Goal: Communication & Community: Answer question/provide support

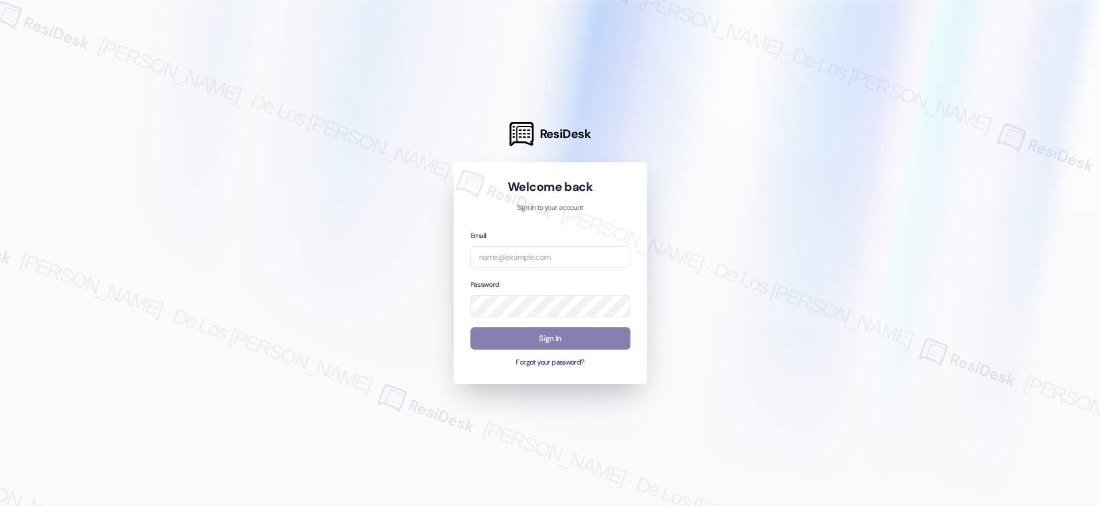
drag, startPoint x: 997, startPoint y: 100, endPoint x: 936, endPoint y: 134, distance: 70.0
click at [987, 107] on div at bounding box center [550, 253] width 1100 height 506
click at [571, 262] on input "email" at bounding box center [550, 257] width 160 height 22
paste input "[EMAIL_ADDRESS][DOMAIN_NAME]"
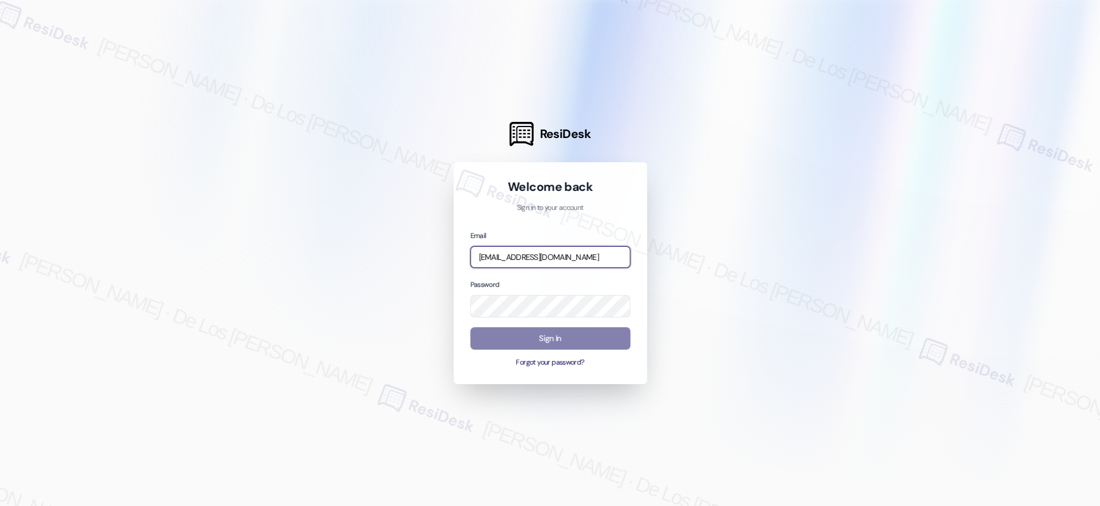
type input "[EMAIL_ADDRESS][DOMAIN_NAME]"
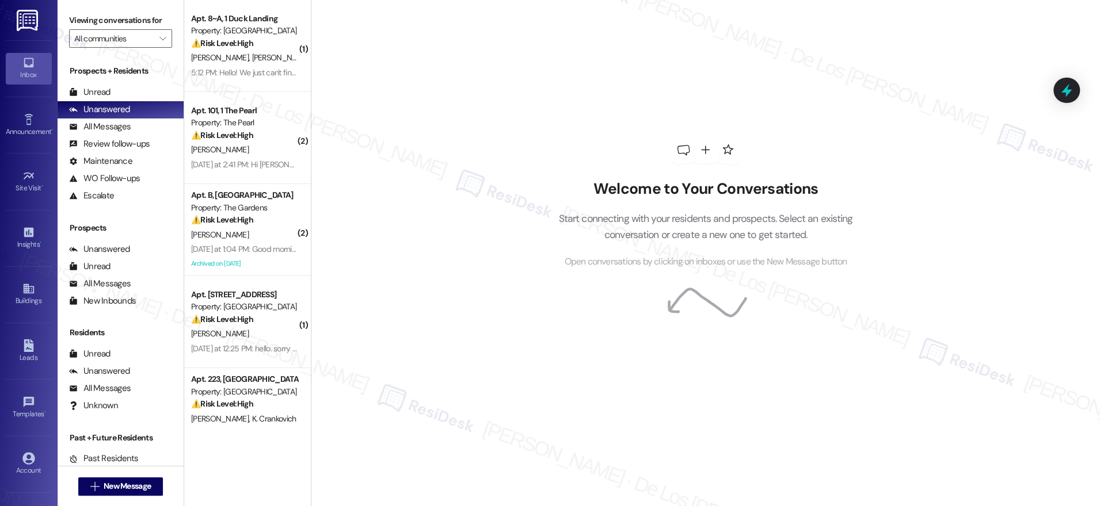
click at [836, 118] on div "Welcome to Your Conversations Start connecting with your residents and prospect…" at bounding box center [705, 202] width 345 height 405
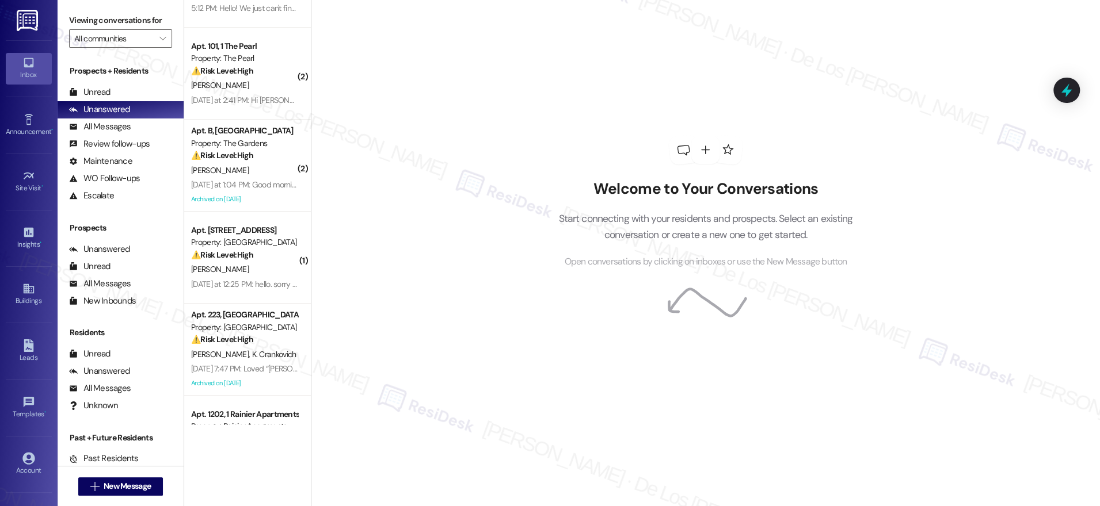
scroll to position [108, 0]
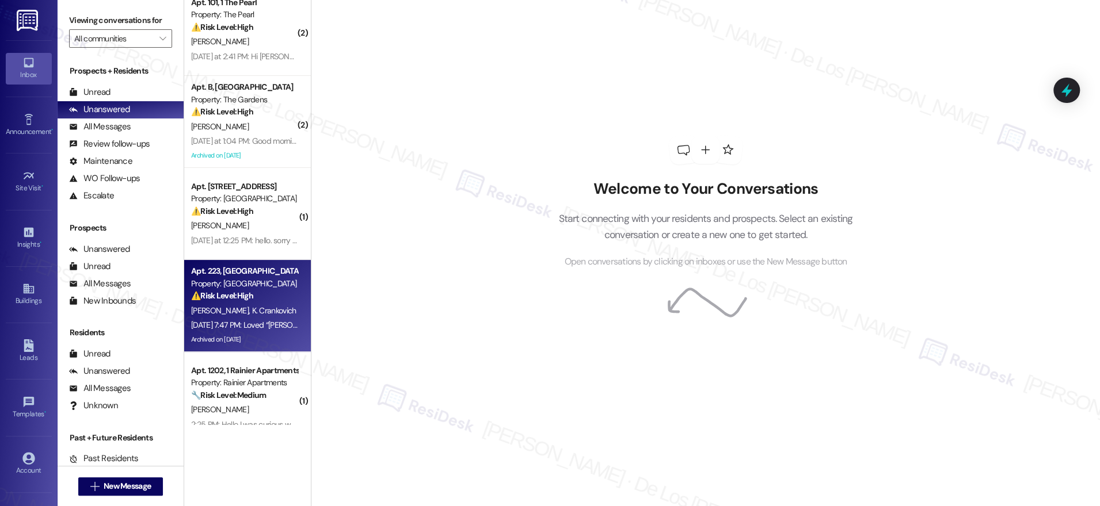
click at [251, 313] on span "K. Crankovich" at bounding box center [273, 311] width 44 height 10
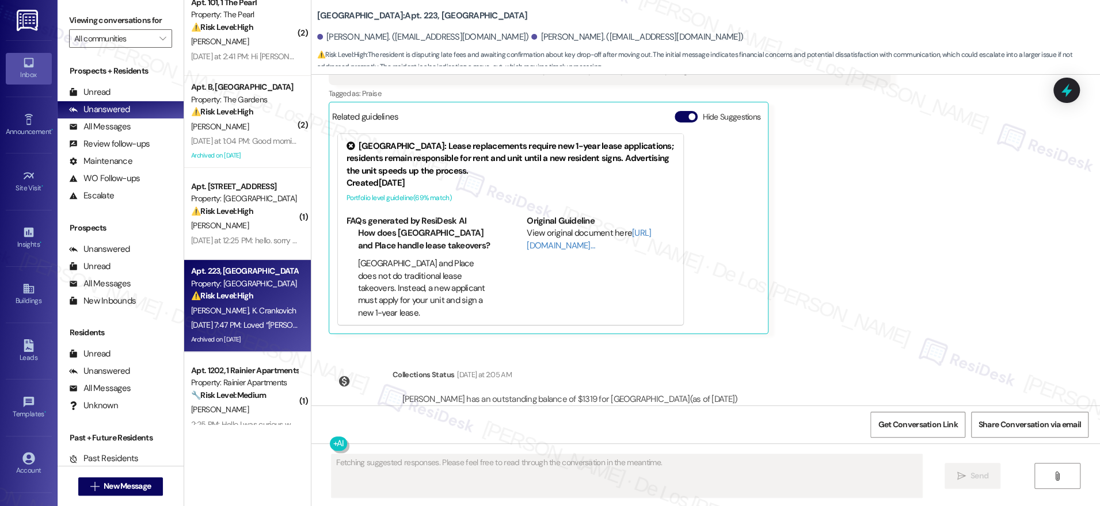
scroll to position [5238, 0]
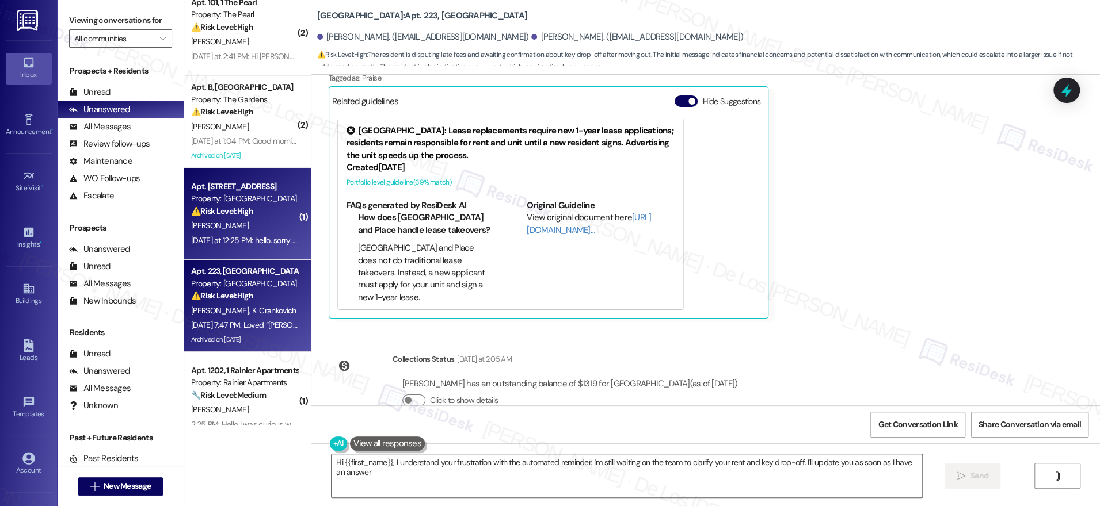
type textarea "Hi {{first_name}}, I understand your frustration with the automated reminder. I…"
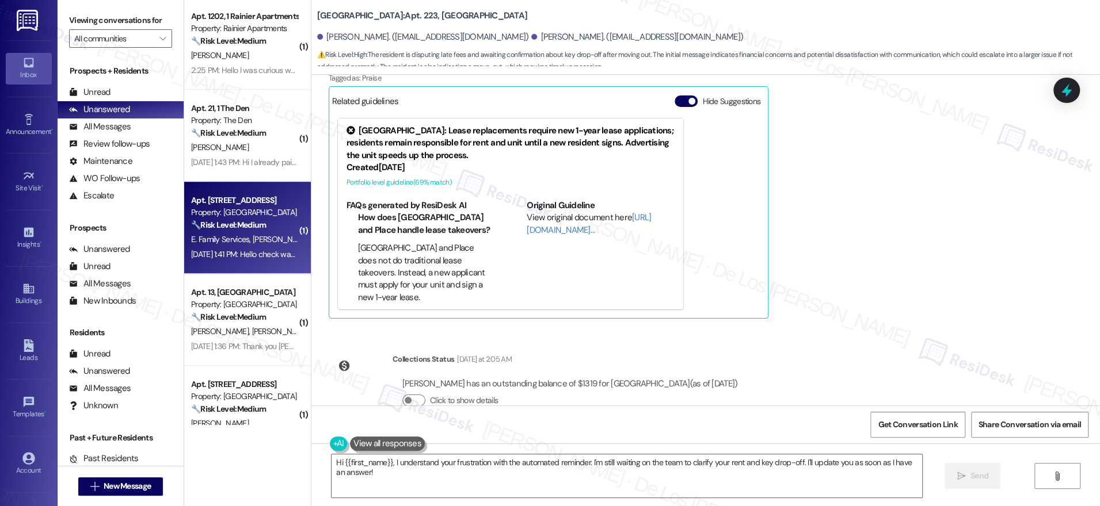
scroll to position [0, 0]
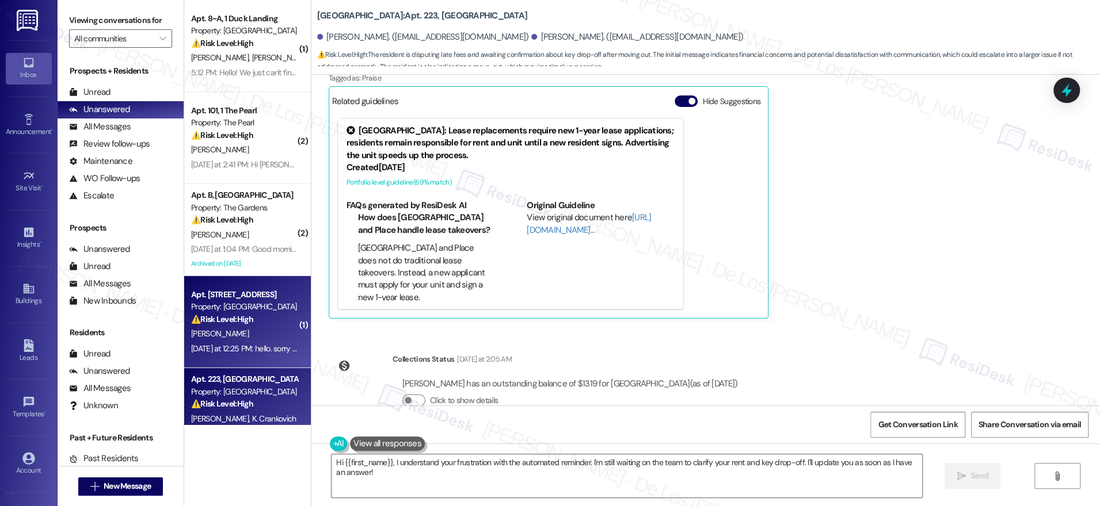
click at [235, 310] on div "Property: [GEOGRAPHIC_DATA]" at bounding box center [244, 307] width 106 height 12
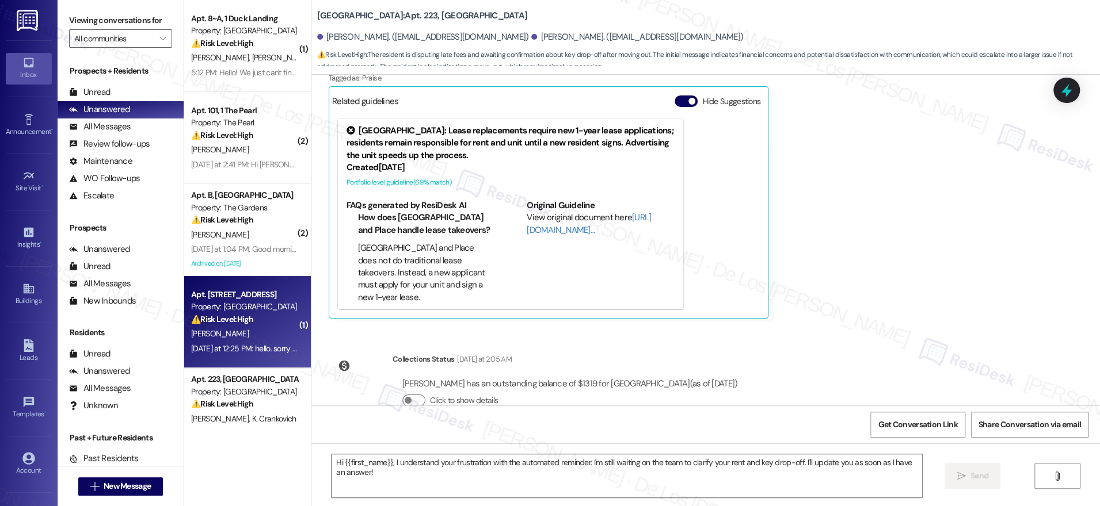
type textarea "Fetching suggested responses. Please feel free to read through the conversation…"
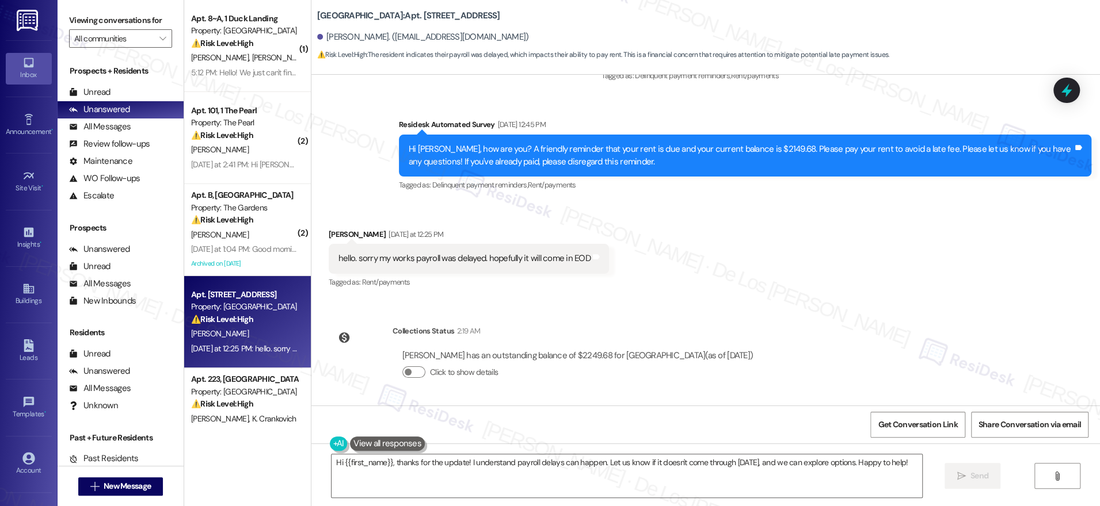
scroll to position [6238, 0]
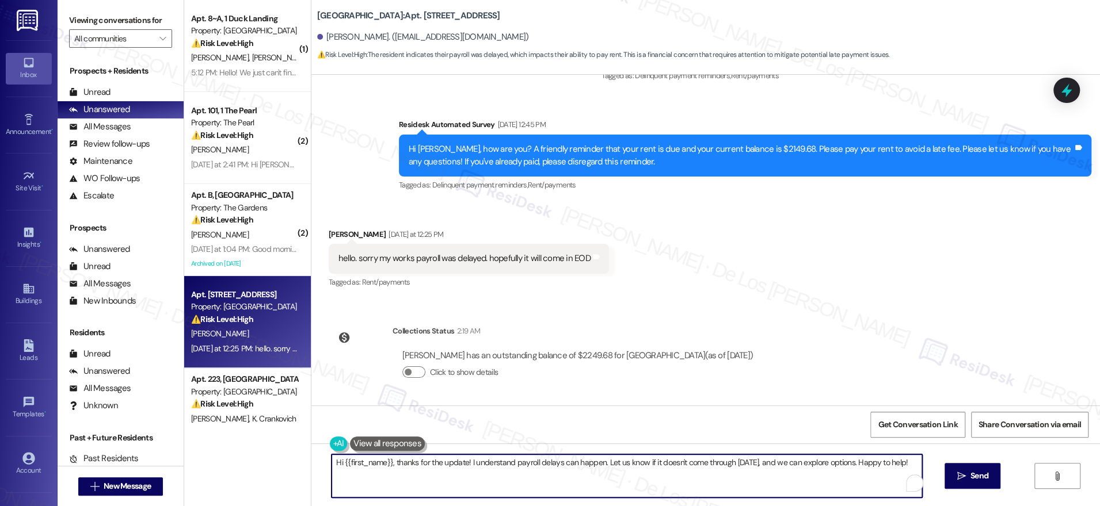
drag, startPoint x: 743, startPoint y: 462, endPoint x: 734, endPoint y: 460, distance: 9.5
click at [725, 463] on textarea "Hi {{first_name}}, thanks for the update! I understand payroll delays can happe…" at bounding box center [626, 476] width 590 height 43
click at [777, 467] on textarea "Hi {{first_name}}, thanks for the update! I understand payroll delays can happe…" at bounding box center [623, 476] width 590 height 43
click at [758, 463] on textarea "Hi {{first_name}}, thanks for the update! I understand payroll delays can happe…" at bounding box center [623, 476] width 590 height 43
click at [775, 475] on textarea "Hi {{first_name}}, thanks for the update! I understand payroll delays can happe…" at bounding box center [623, 476] width 590 height 43
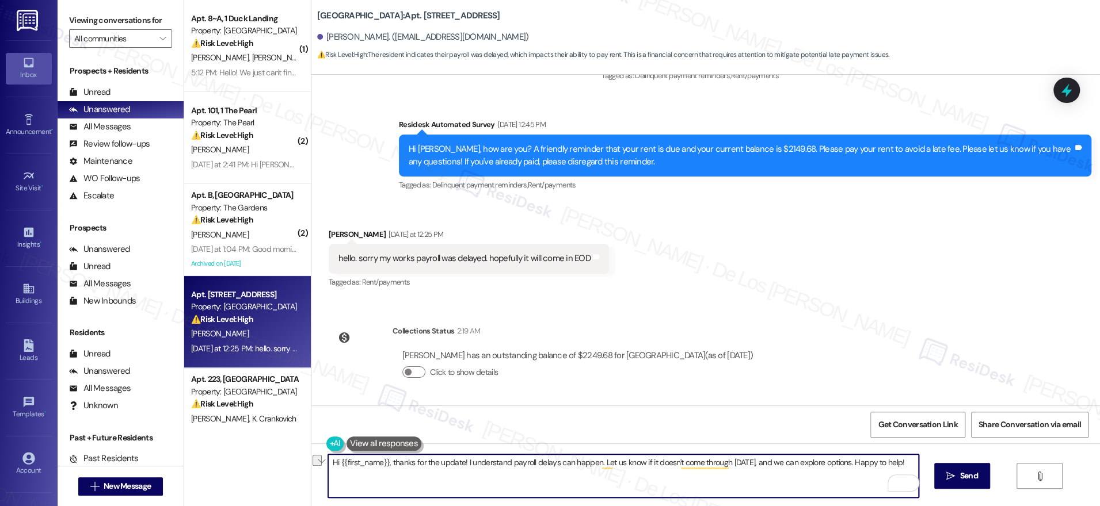
drag, startPoint x: 756, startPoint y: 464, endPoint x: 902, endPoint y: 464, distance: 146.7
click at [902, 464] on textarea "Hi {{first_name}}, thanks for the update! I understand payroll delays can happe…" at bounding box center [623, 476] width 590 height 43
click at [865, 463] on textarea "Hi {{first_name}}, thanks for the update! I understand payroll delays can happe…" at bounding box center [623, 476] width 590 height 43
drag, startPoint x: 756, startPoint y: 462, endPoint x: 903, endPoint y: 463, distance: 147.3
click at [903, 463] on textarea "Hi {{first_name}}, thanks for the update! I understand payroll delays can happe…" at bounding box center [623, 476] width 590 height 43
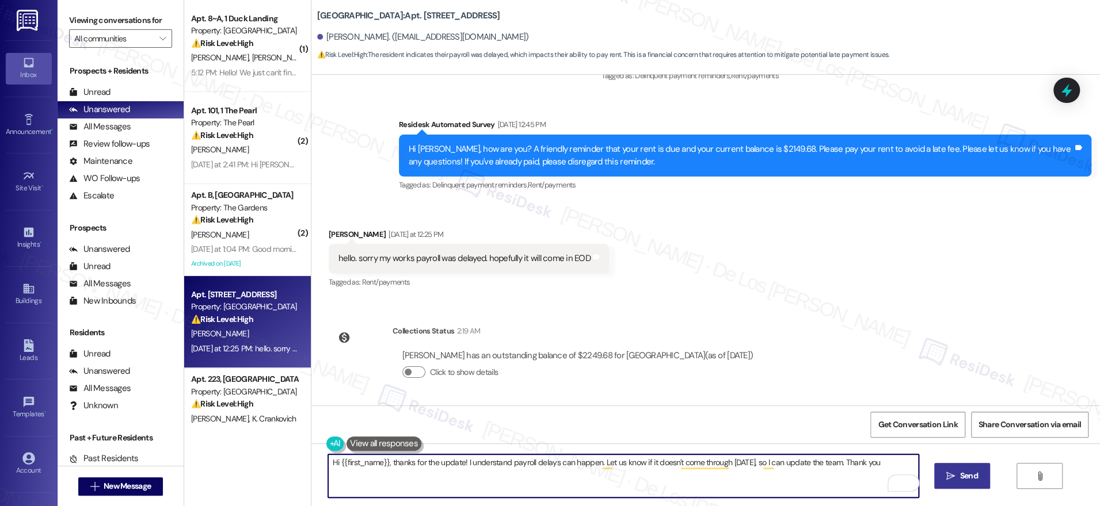
type textarea "Hi {{first_name}}, thanks for the update! I understand payroll delays can happe…"
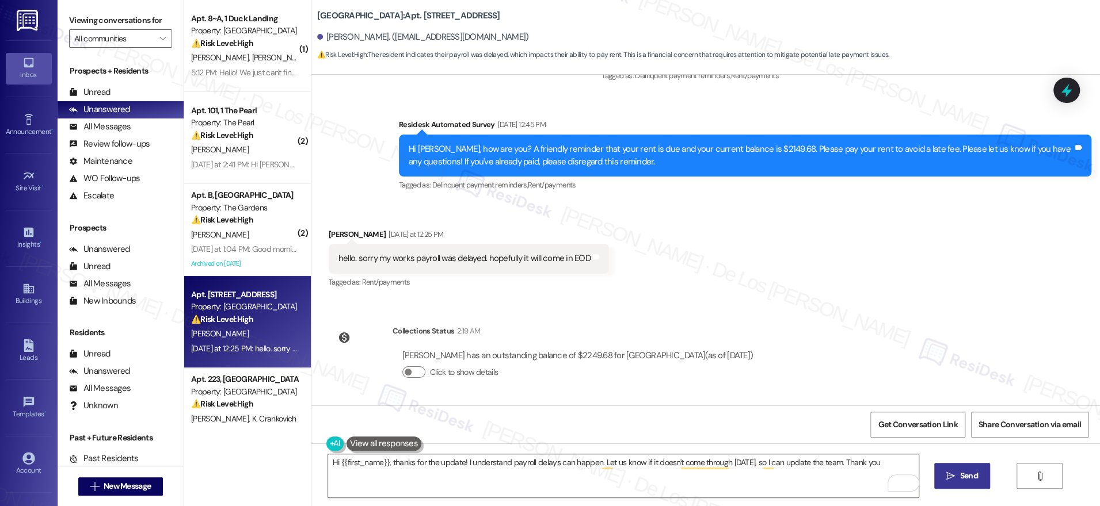
click at [964, 471] on span "Send" at bounding box center [969, 476] width 18 height 12
